Goal: Entertainment & Leisure: Consume media (video, audio)

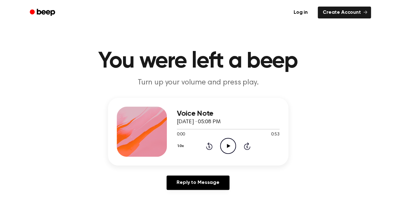
click at [228, 144] on icon "Play Audio" at bounding box center [228, 146] width 16 height 16
click at [228, 149] on icon "Play Audio" at bounding box center [228, 146] width 16 height 16
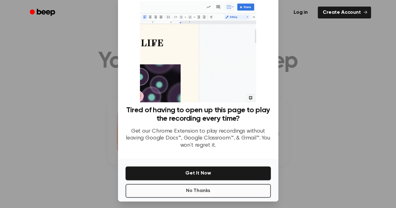
scroll to position [19, 0]
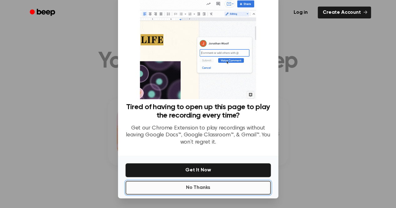
click at [222, 185] on button "No Thanks" at bounding box center [198, 188] width 145 height 14
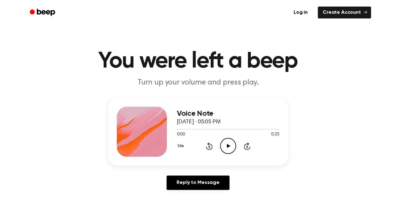
click at [233, 150] on icon "Play Audio" at bounding box center [228, 146] width 16 height 16
click at [229, 148] on icon "Play Audio" at bounding box center [228, 146] width 16 height 16
